Goal: Task Accomplishment & Management: Use online tool/utility

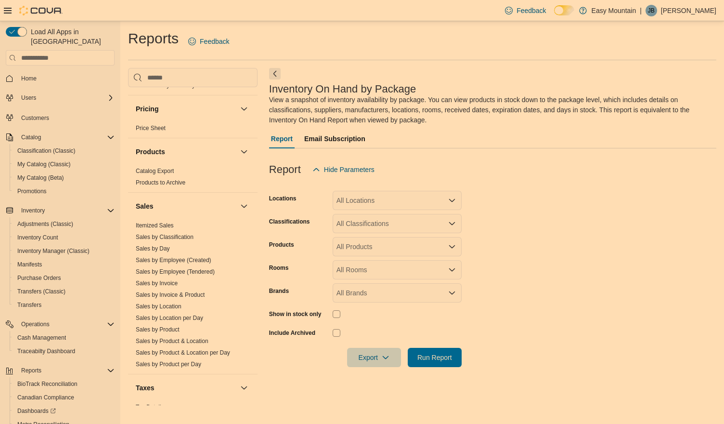
scroll to position [566, 0]
click at [183, 291] on link "Sales by Invoice & Product" at bounding box center [170, 294] width 69 height 7
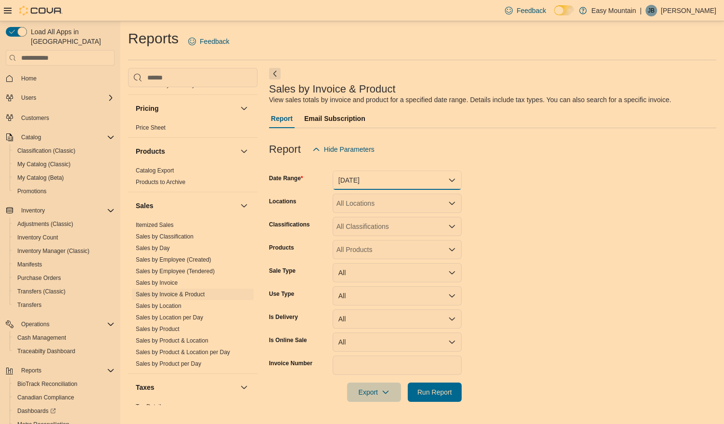
click at [442, 176] on button "[DATE]" at bounding box center [397, 179] width 129 height 19
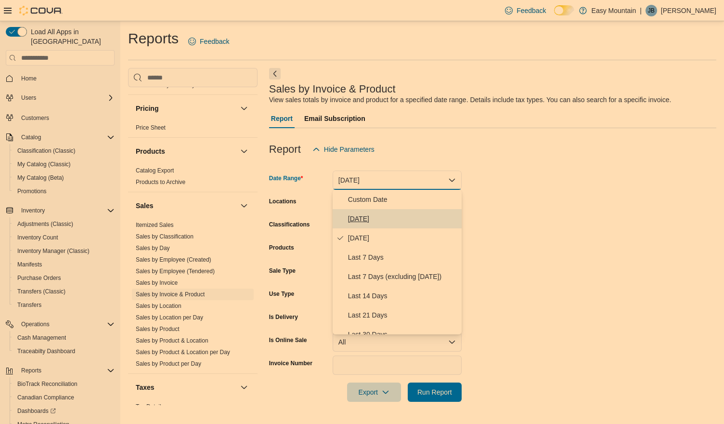
click at [386, 217] on span "[DATE]" at bounding box center [403, 219] width 110 height 12
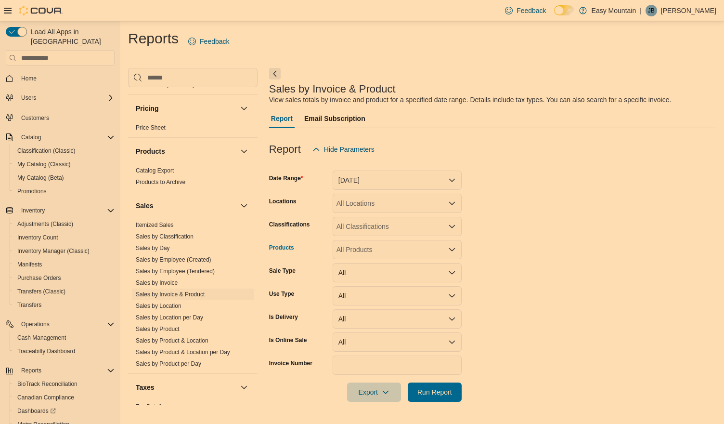
click at [431, 247] on div "All Products" at bounding box center [397, 249] width 129 height 19
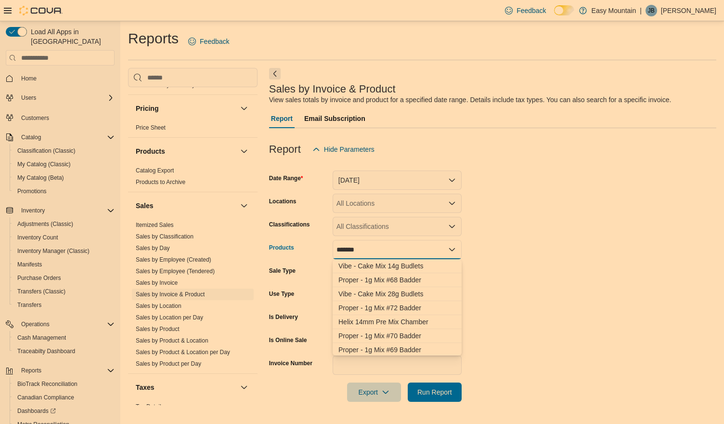
click at [379, 248] on div "*******" at bounding box center [397, 249] width 129 height 19
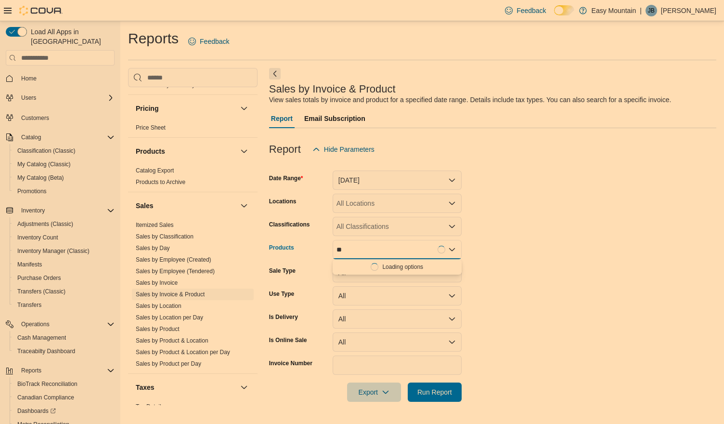
type input "*"
click at [398, 228] on div "All Classifications" at bounding box center [397, 226] width 129 height 19
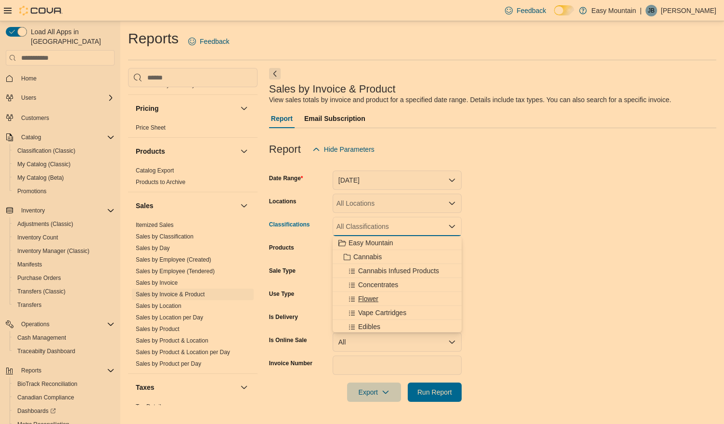
click at [376, 299] on span "Flower" at bounding box center [368, 299] width 20 height 10
click at [370, 326] on span "Pre Rolls" at bounding box center [371, 327] width 27 height 10
click at [363, 224] on icon "Remove Flower from selection in this group" at bounding box center [363, 226] width 6 height 6
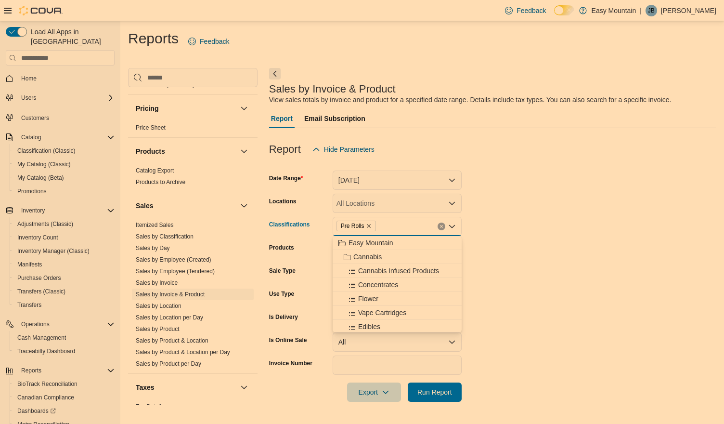
click at [514, 235] on form "Date Range [DATE] Locations All Locations Classifications Pre Rolls Combo box. …" at bounding box center [492, 280] width 447 height 243
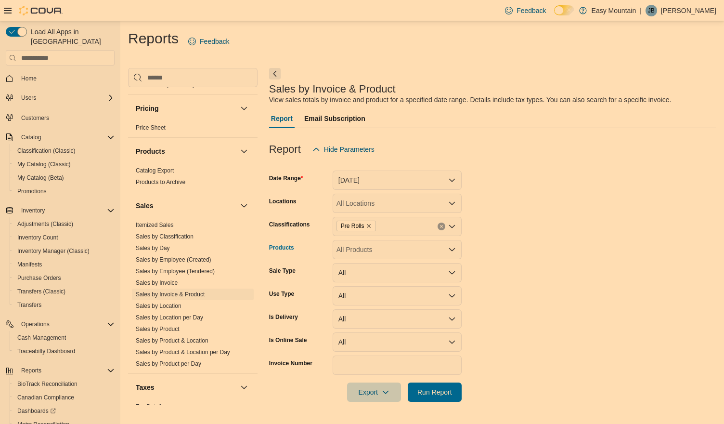
click at [381, 252] on div "All Products" at bounding box center [397, 249] width 129 height 19
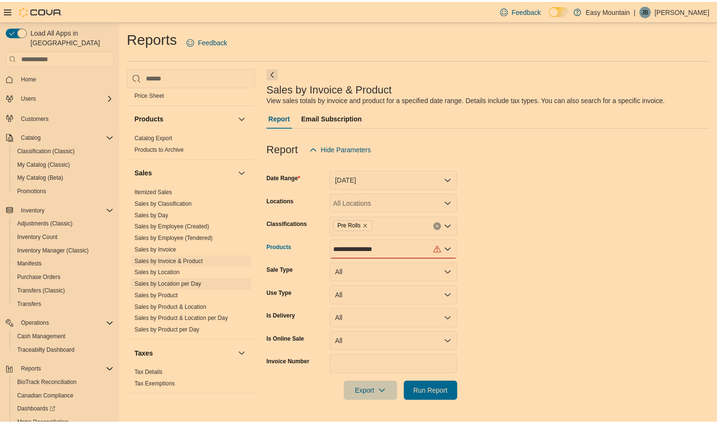
scroll to position [598, 0]
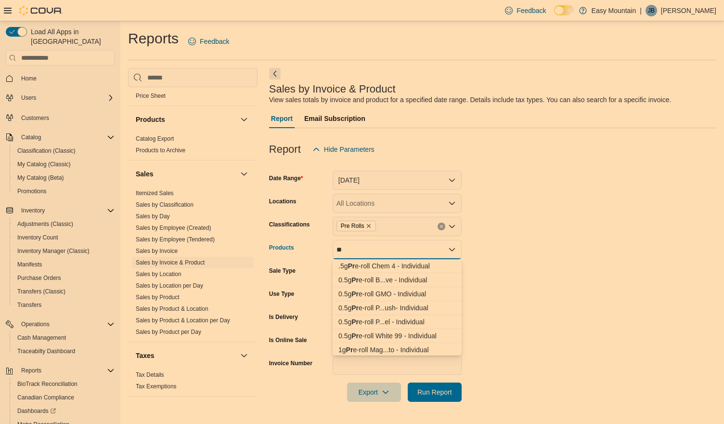
type input "*"
type input "******"
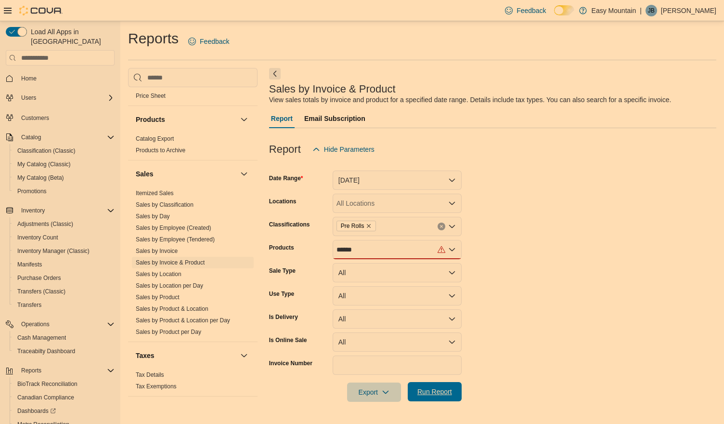
click at [443, 390] on span "Run Report" at bounding box center [435, 392] width 35 height 10
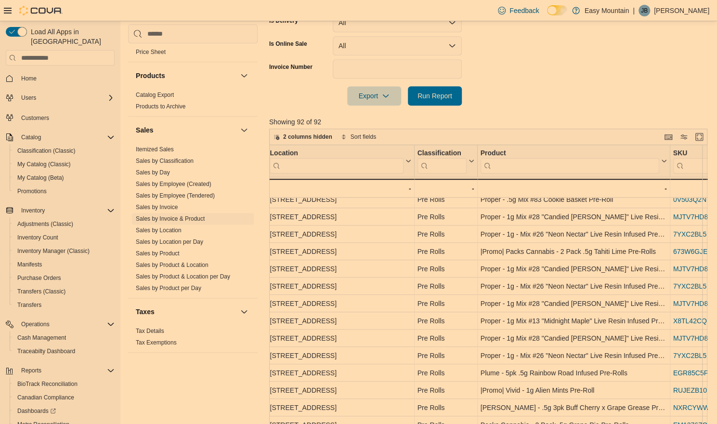
scroll to position [348, 0]
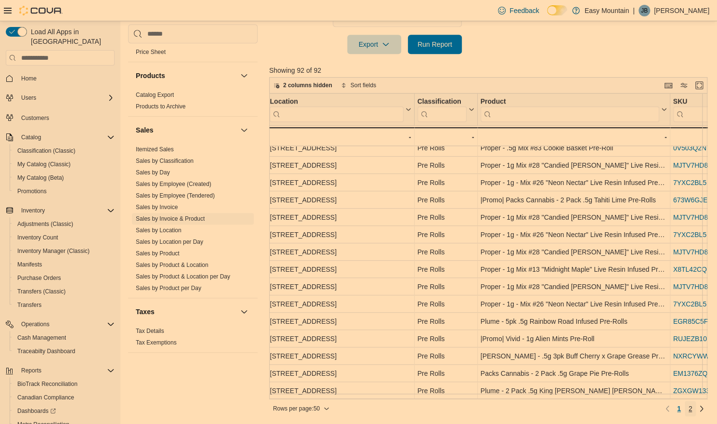
click at [693, 409] on span "2" at bounding box center [691, 409] width 4 height 10
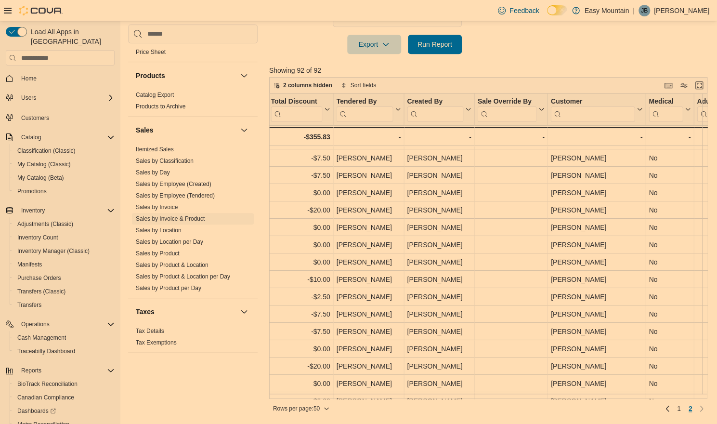
scroll to position [49, 1278]
